Goal: Navigation & Orientation: Find specific page/section

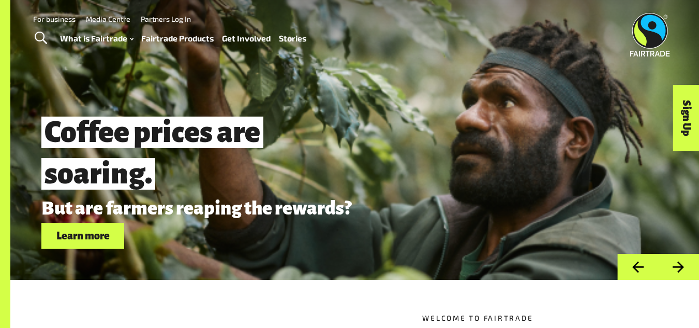
click at [183, 38] on link "Fairtrade Products" at bounding box center [177, 38] width 72 height 15
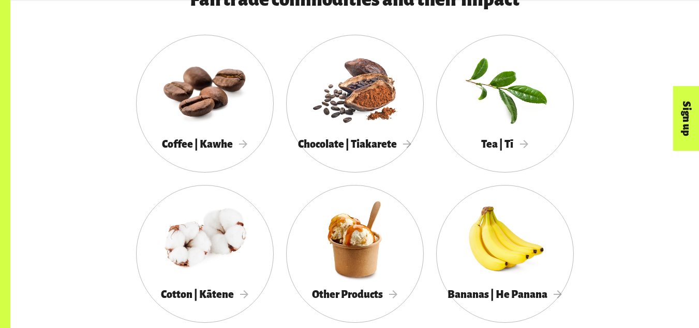
scroll to position [566, 0]
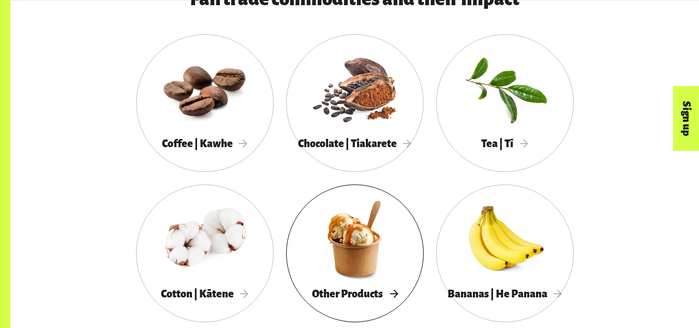
click at [378, 248] on div at bounding box center [355, 239] width 138 height 90
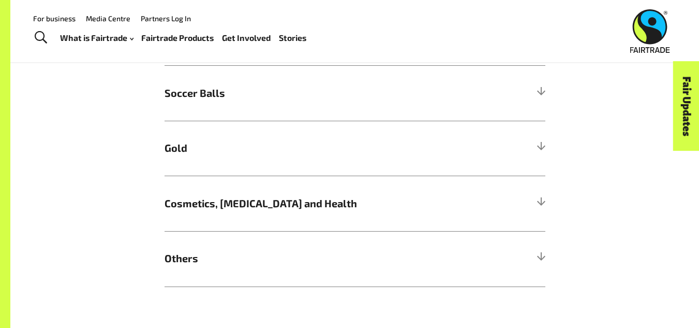
scroll to position [883, 0]
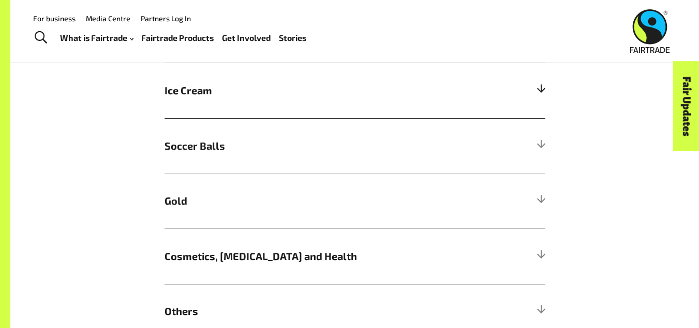
click at [403, 94] on span "Ice Cream" at bounding box center [308, 91] width 286 height 16
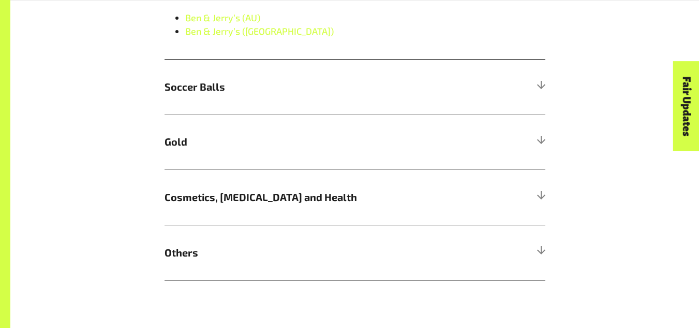
scroll to position [1076, 0]
click at [403, 260] on span "Others" at bounding box center [308, 252] width 286 height 16
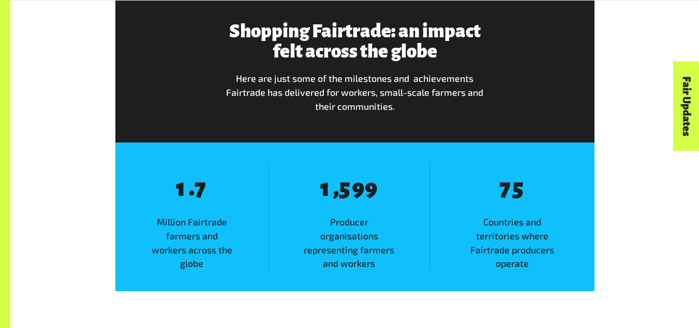
scroll to position [1825, 0]
